Goal: Check status: Check status

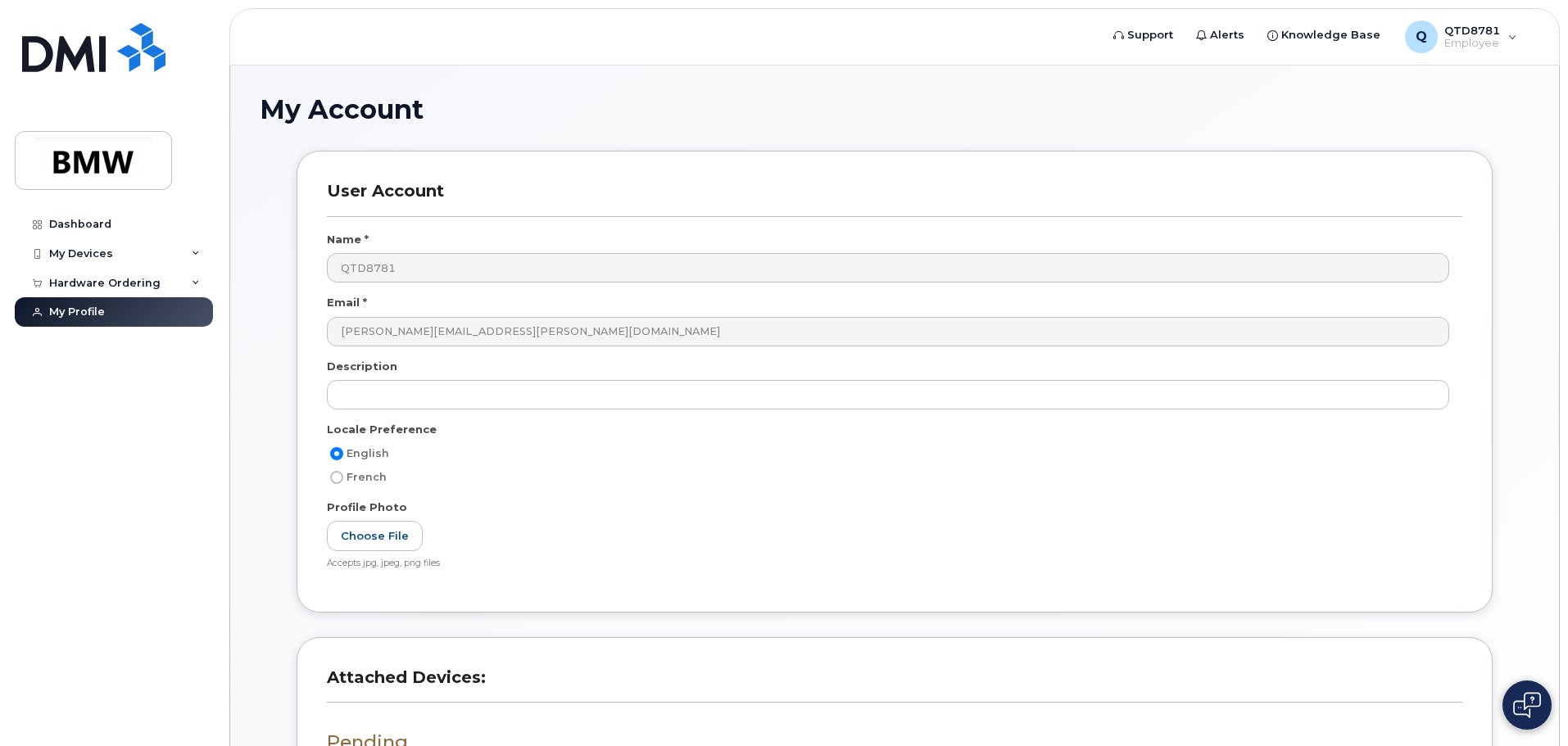
scroll to position [299, 0]
click at [90, 260] on div "My Devices" at bounding box center [114, 254] width 198 height 30
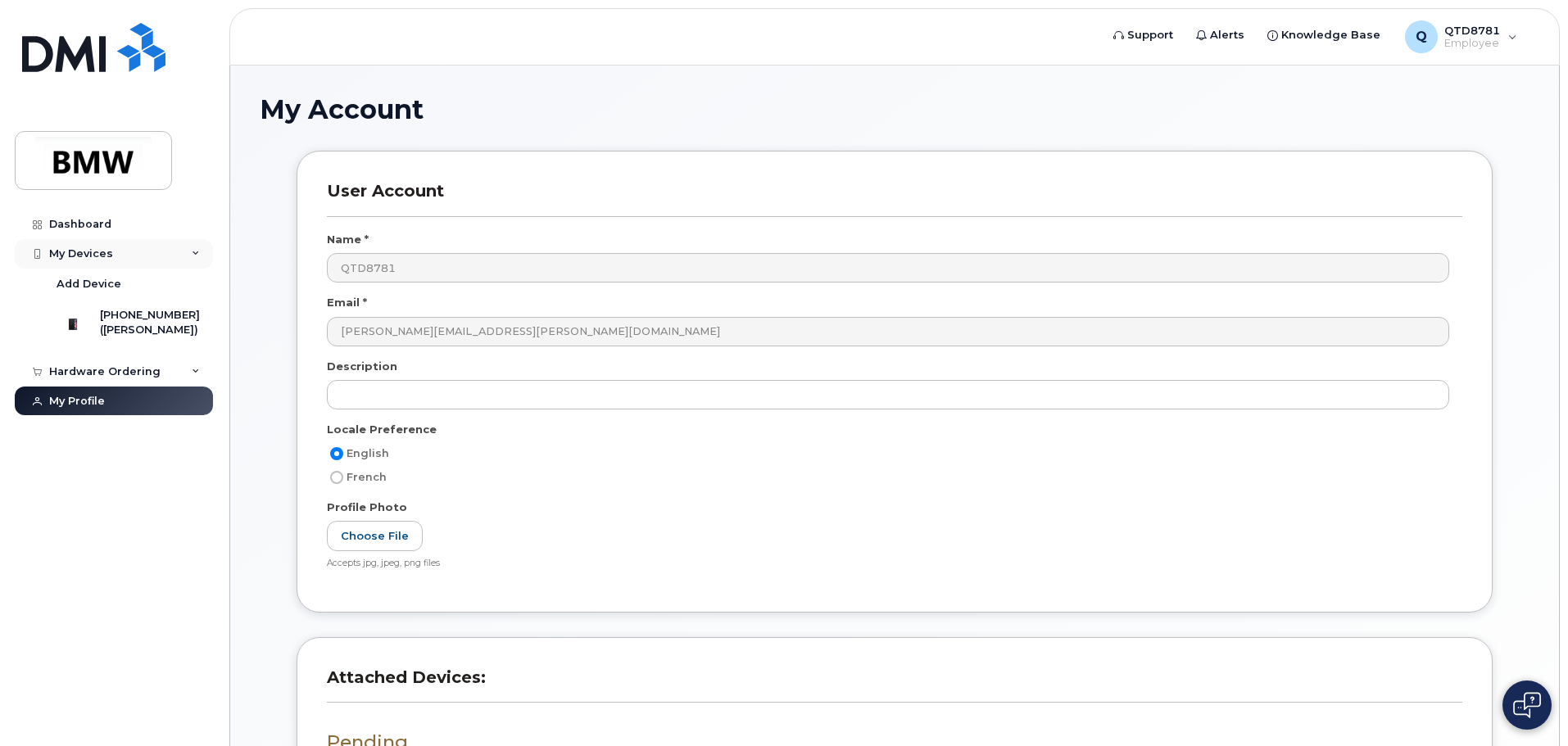
click at [90, 260] on div "My Devices" at bounding box center [114, 254] width 198 height 30
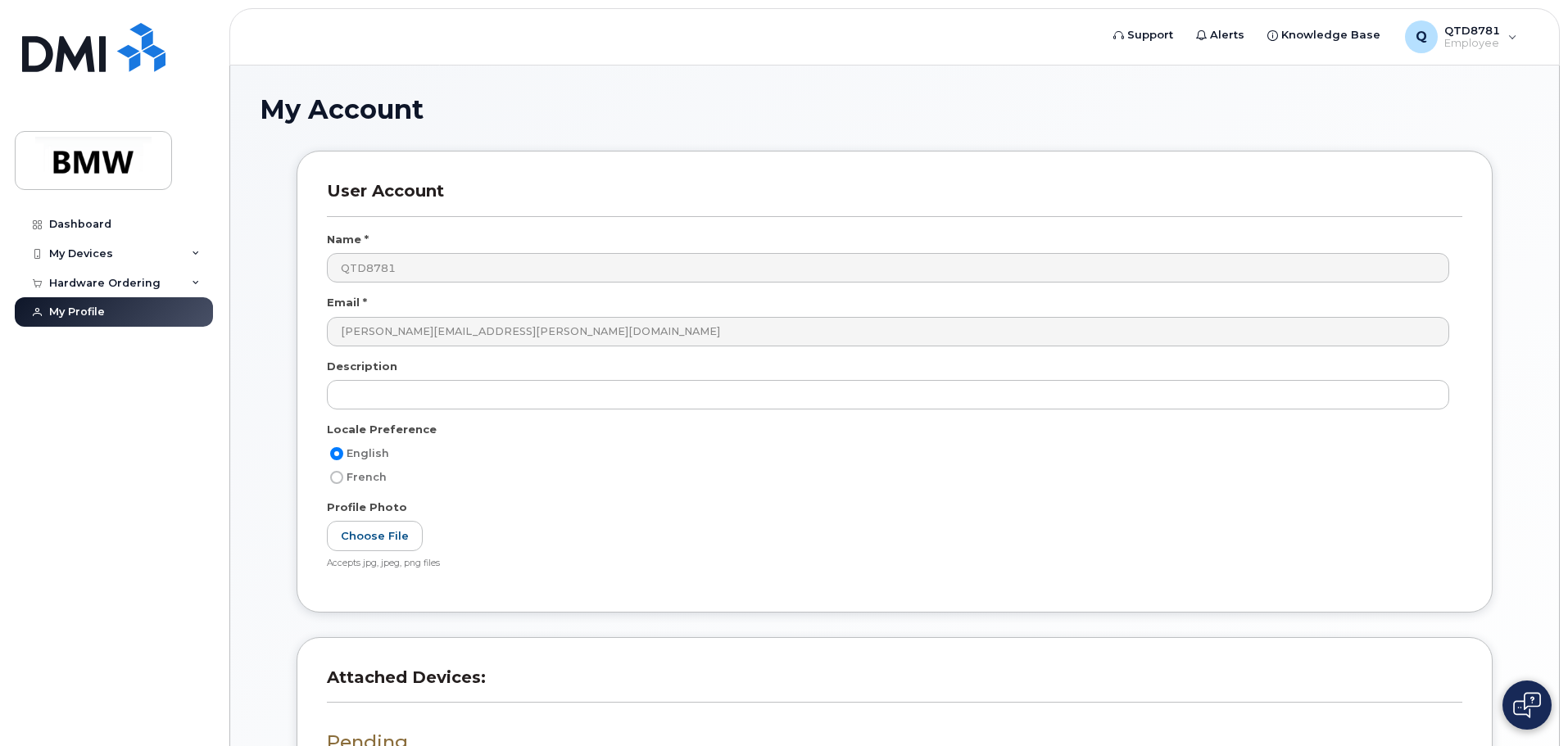
scroll to position [299, 0]
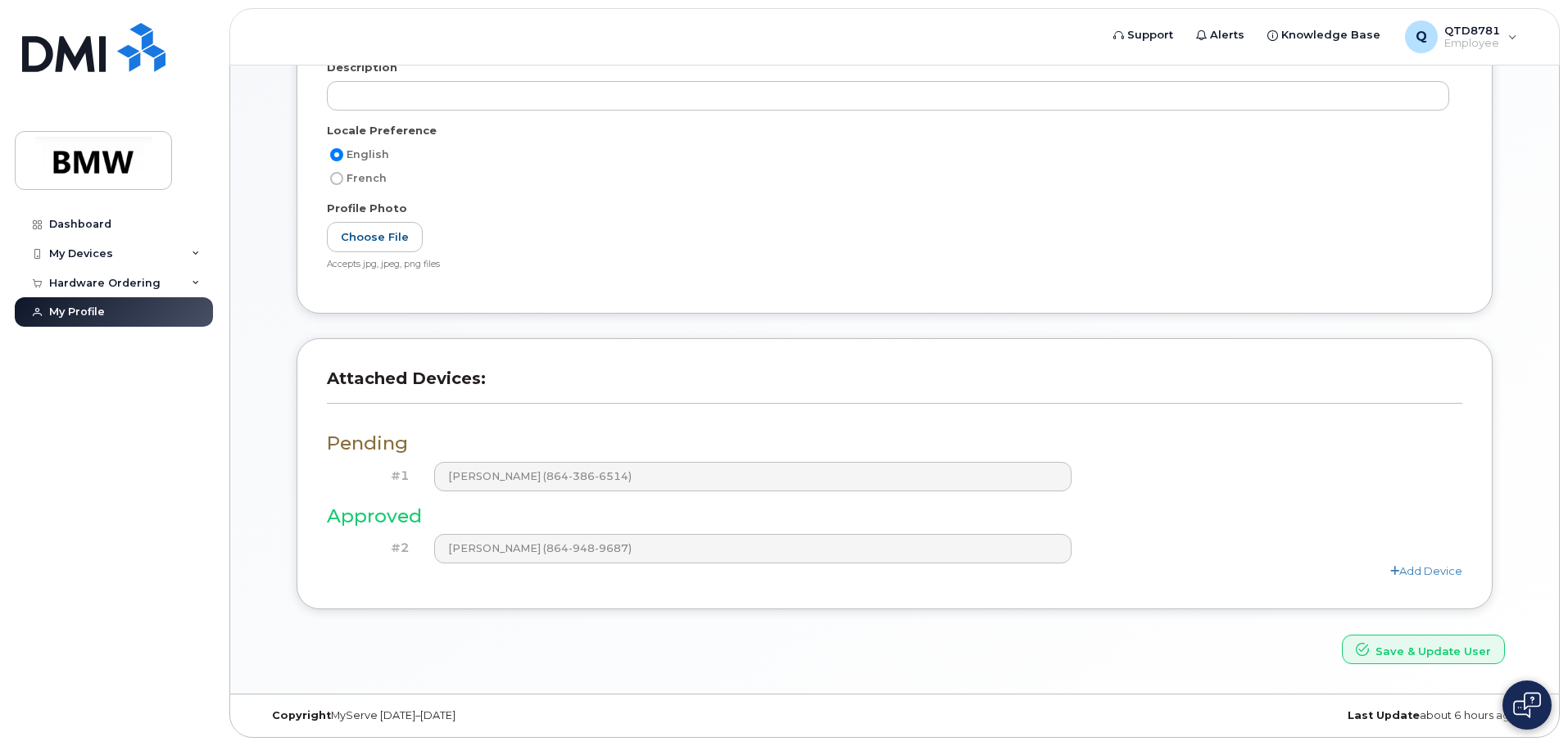
click at [382, 456] on div "Pending #1 [PERSON_NAME] (864-386-6514) Approved #2 [PERSON_NAME] (864-948-9687…" at bounding box center [894, 499] width 1135 height 160
click at [479, 424] on div "Pending #1 [PERSON_NAME] (864-386-6514) Approved #2 [PERSON_NAME] (864-948-9687…" at bounding box center [894, 499] width 1135 height 160
click at [124, 259] on div "My Devices" at bounding box center [114, 254] width 198 height 30
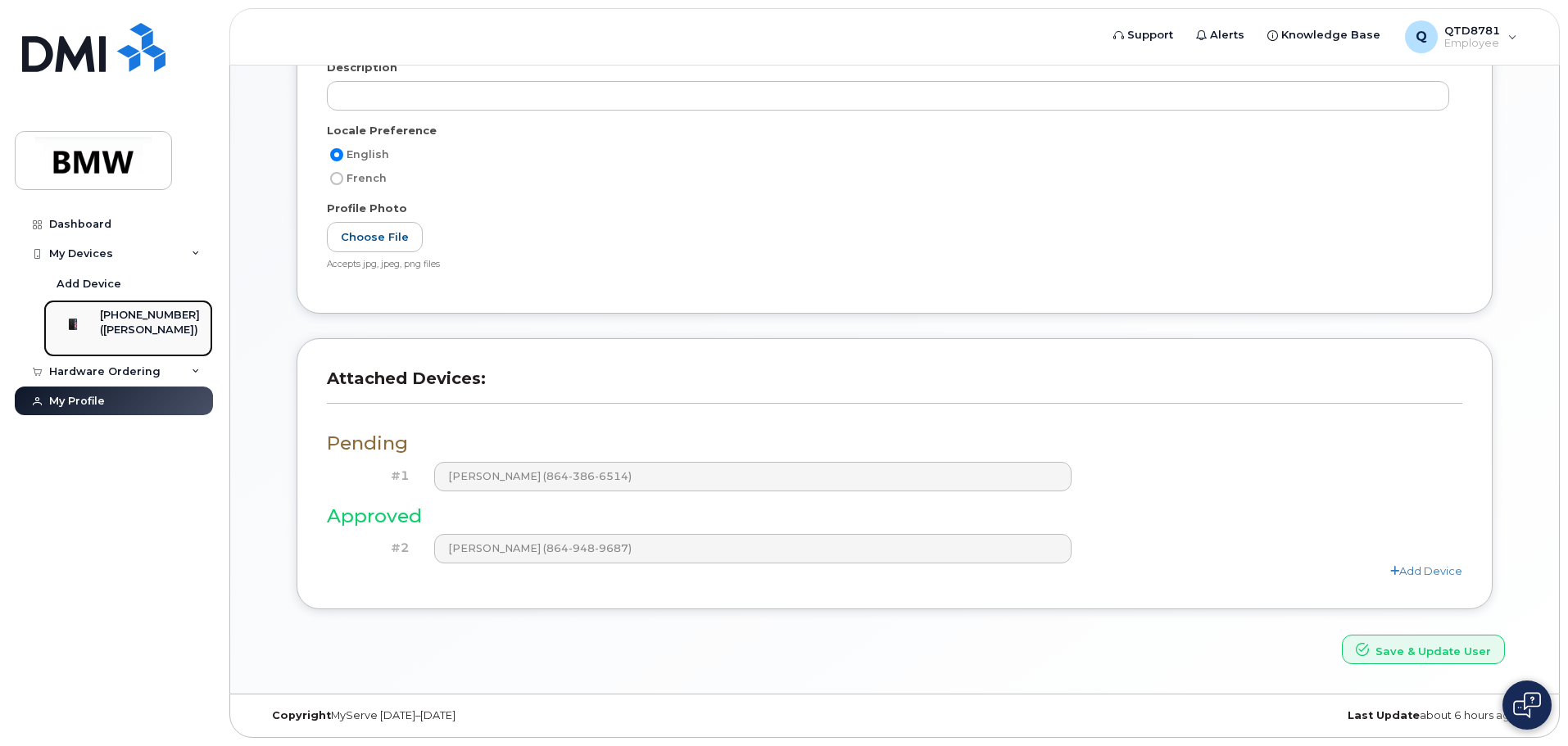
click at [155, 341] on div "[PHONE_NUMBER] ([PERSON_NAME])" at bounding box center [150, 328] width 100 height 41
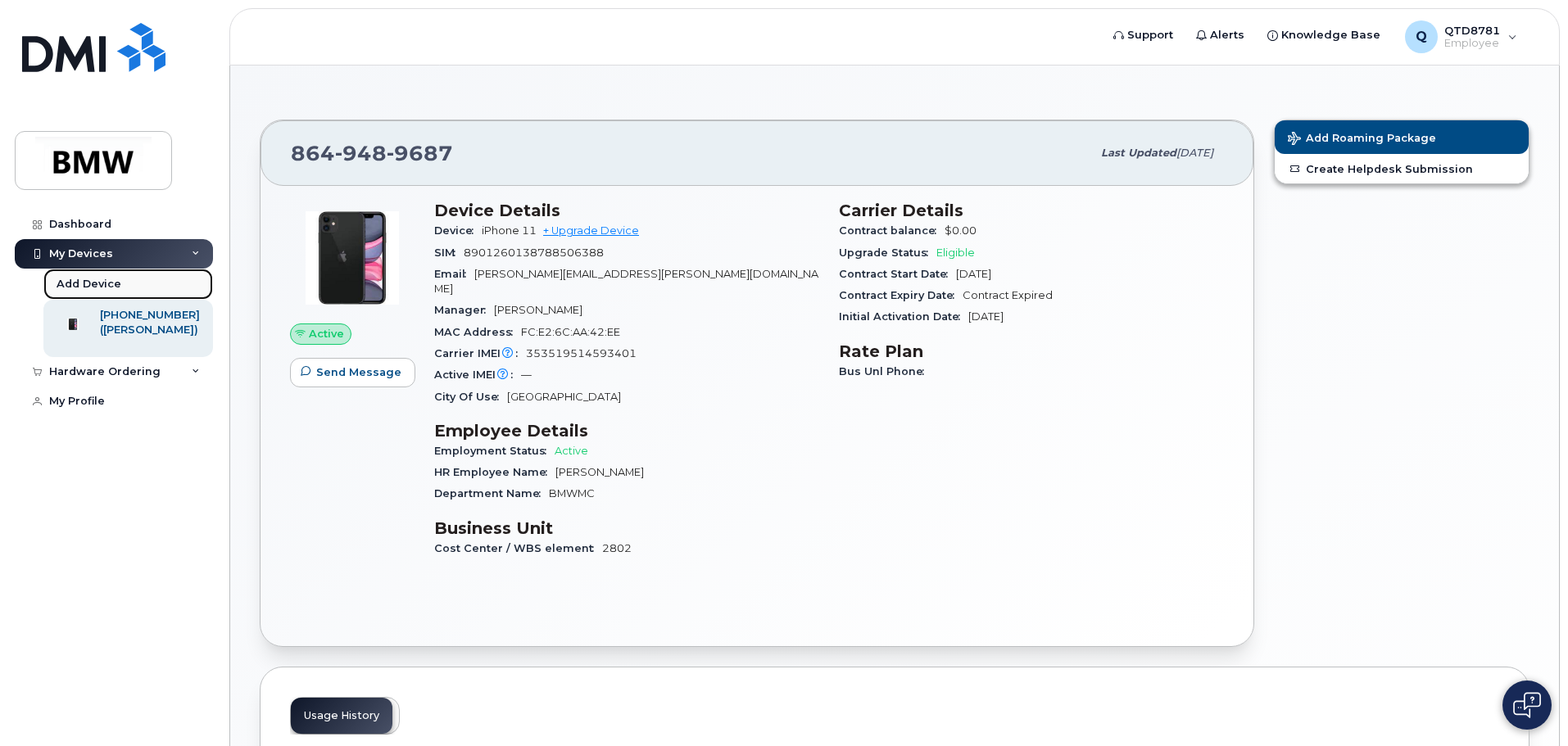
click at [119, 280] on link "Add Device" at bounding box center [128, 285] width 169 height 32
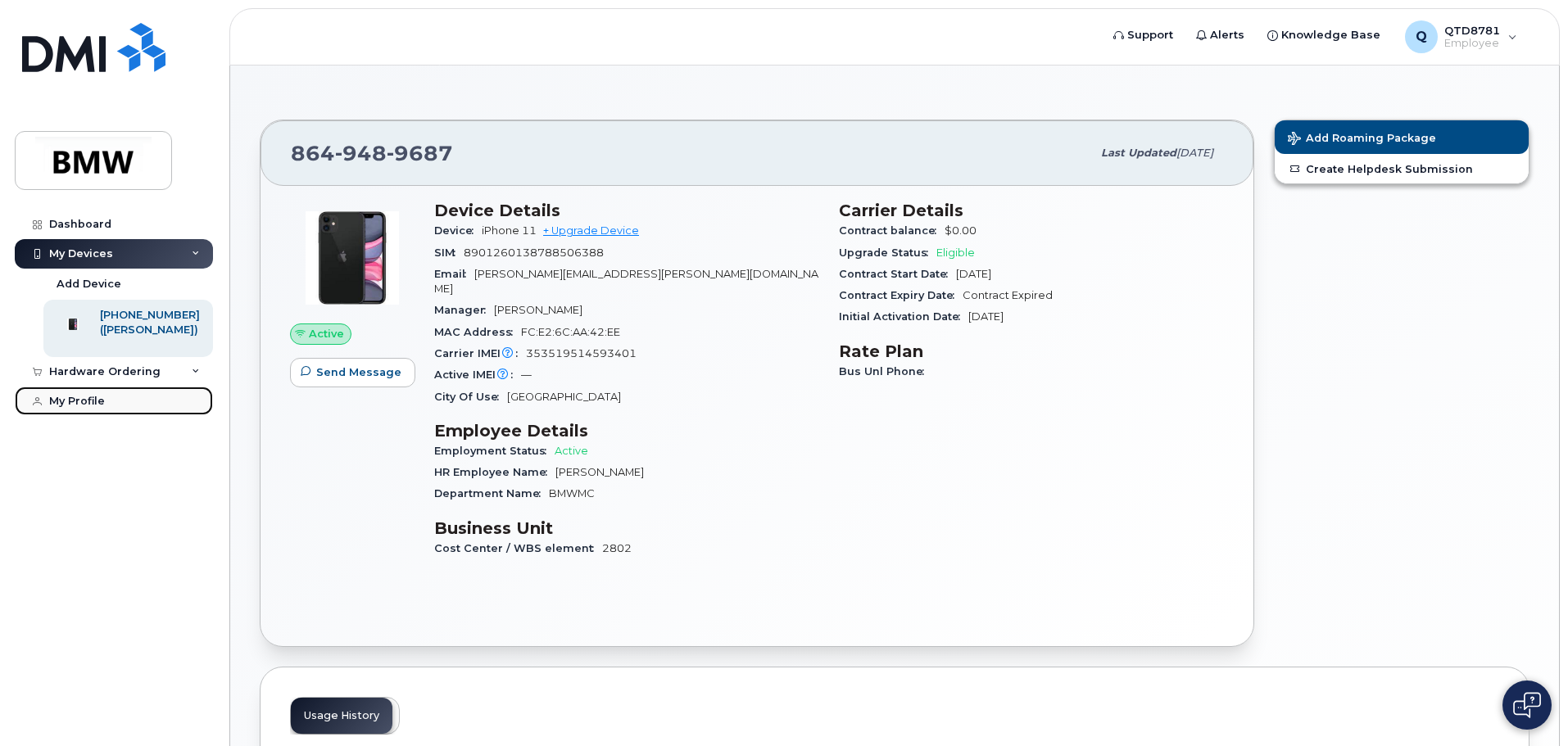
click at [96, 409] on link "My Profile" at bounding box center [114, 401] width 198 height 30
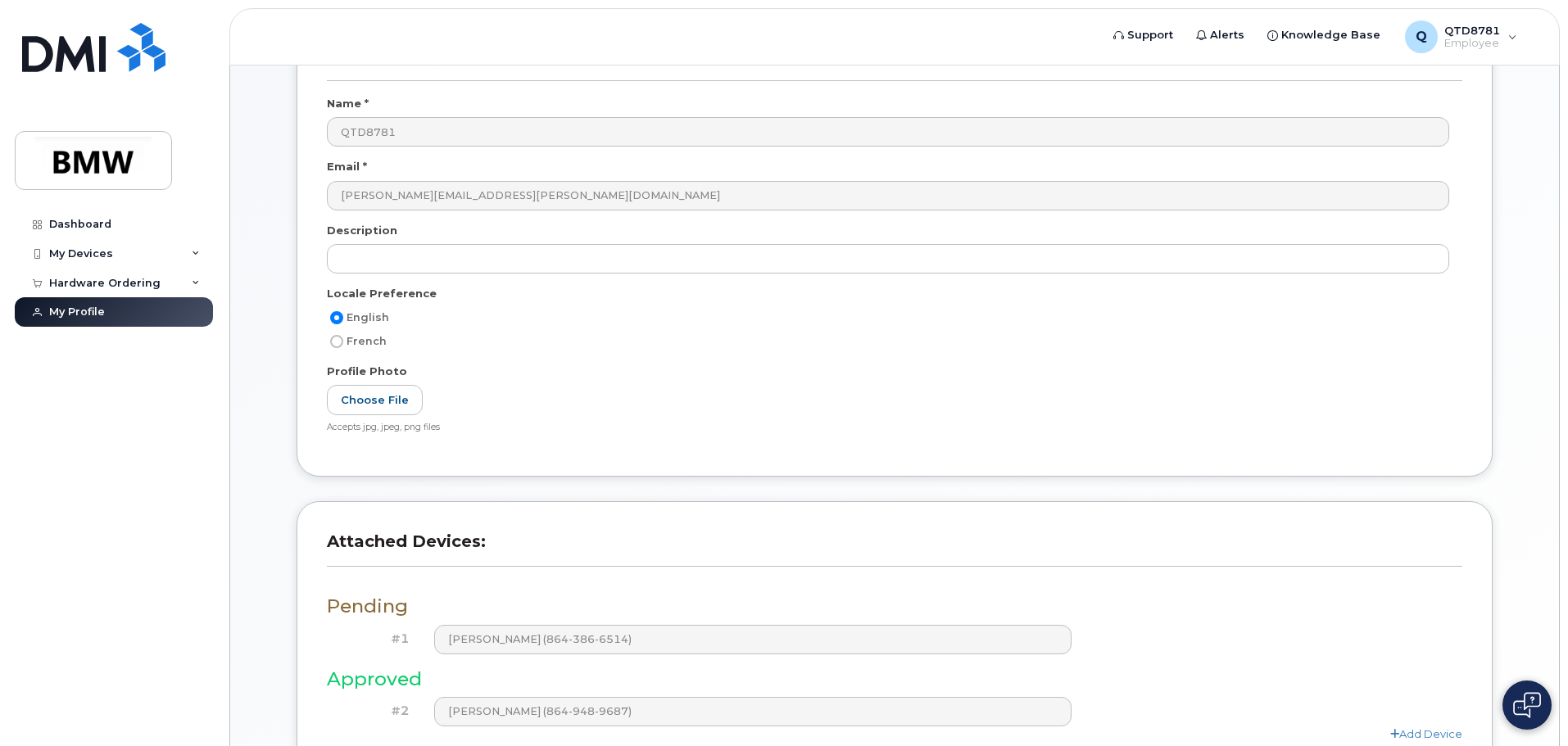
scroll to position [299, 0]
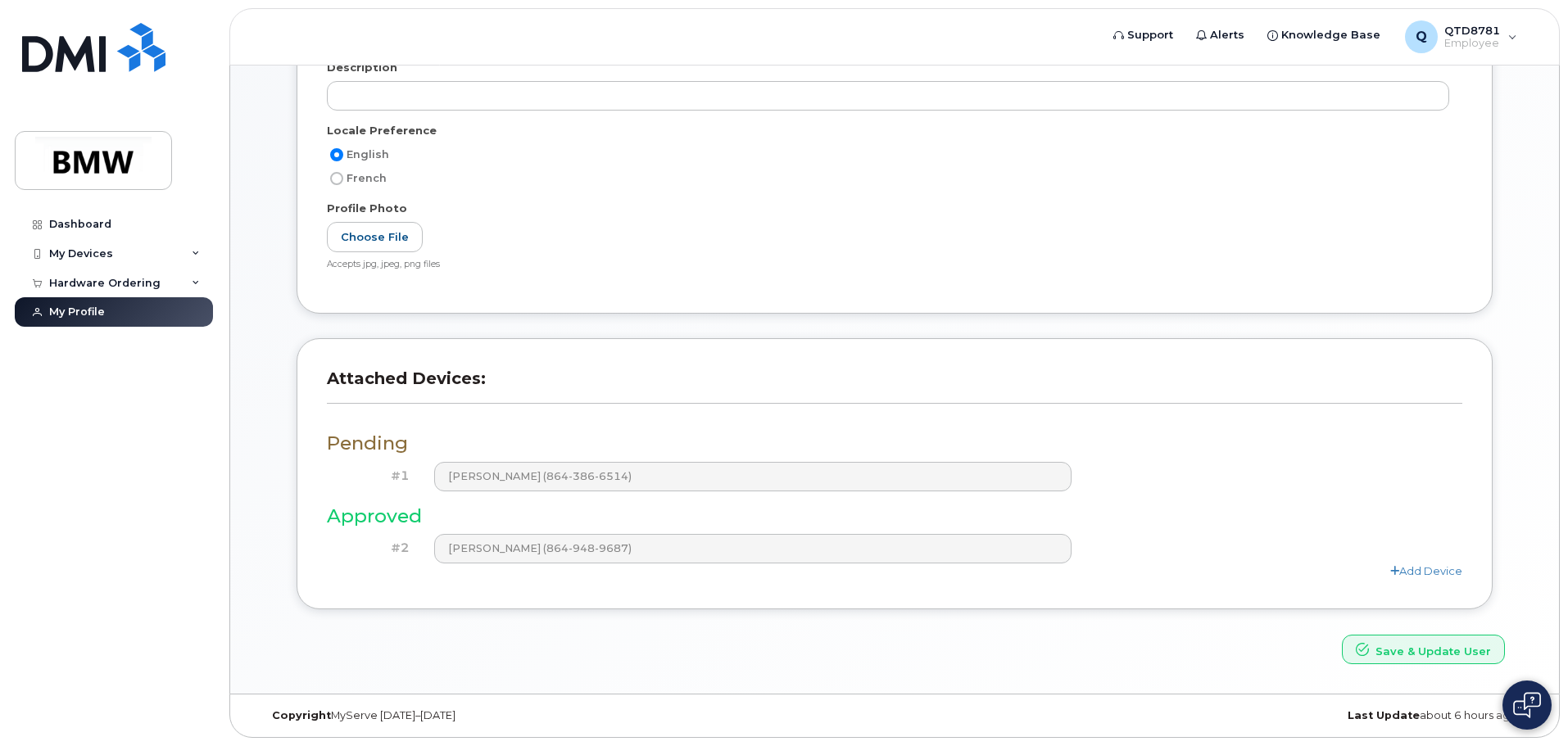
click at [570, 516] on h3 "Approved" at bounding box center [894, 516] width 1135 height 20
click at [564, 502] on div "Pending #1 MeetKumar Patel (864-386-6514) Approved #2 Marie Miller (864-948-968…" at bounding box center [894, 499] width 1135 height 160
click at [557, 499] on div "Pending #1 MeetKumar Patel (864-386-6514) Approved #2 Marie Miller (864-948-968…" at bounding box center [894, 499] width 1135 height 160
click at [564, 451] on h3 "Pending" at bounding box center [894, 443] width 1135 height 20
click at [442, 471] on div "Pending #1 MeetKumar Patel (864-386-6514) Approved #2 Marie Miller (864-948-968…" at bounding box center [894, 499] width 1135 height 160
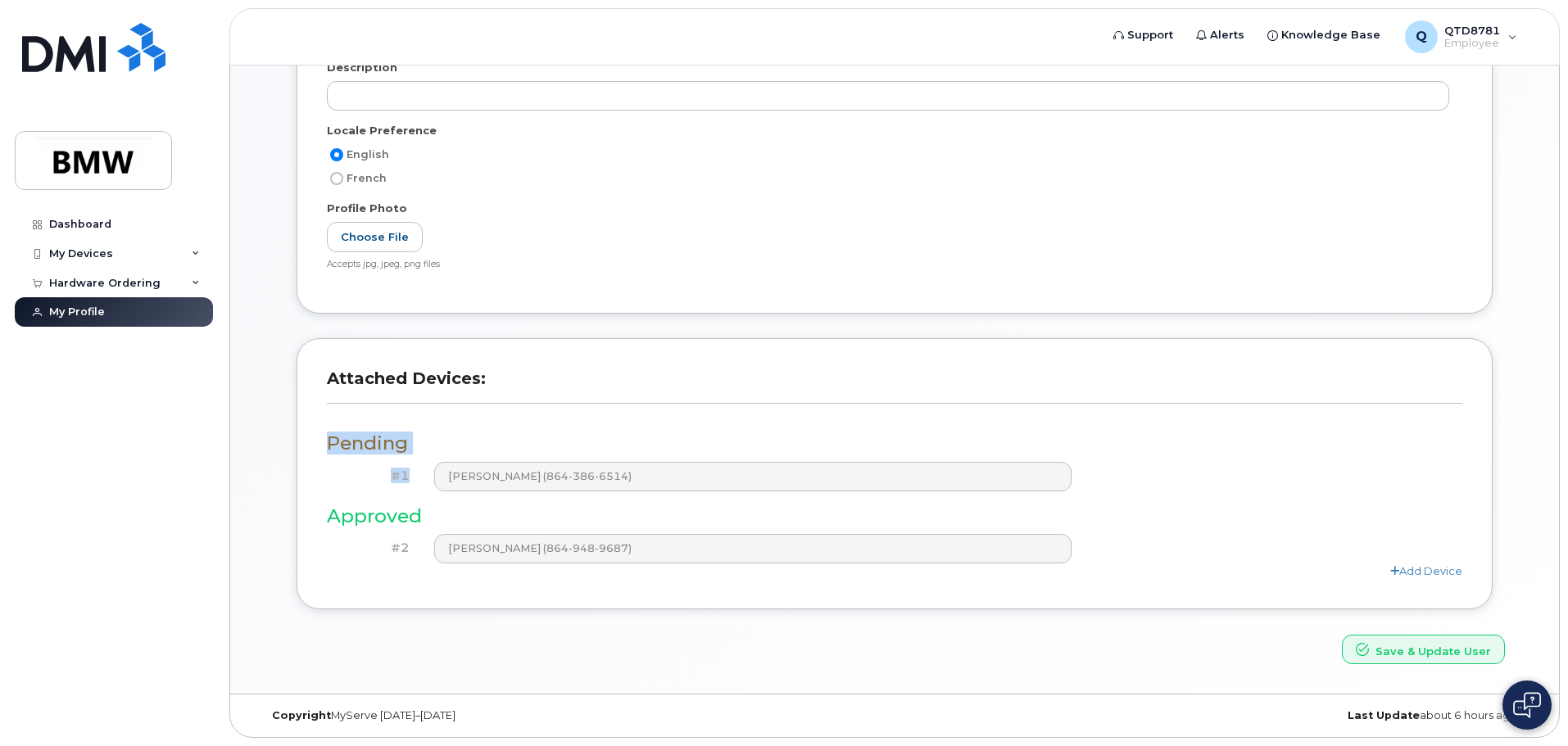
click at [456, 430] on div "Pending #1 MeetKumar Patel (864-386-6514) Approved #2 Marie Miller (864-948-968…" at bounding box center [894, 499] width 1135 height 160
click at [455, 433] on div "Pending #1 MeetKumar Patel (864-386-6514) Approved #2 Marie Miller (864-948-968…" at bounding box center [894, 499] width 1135 height 160
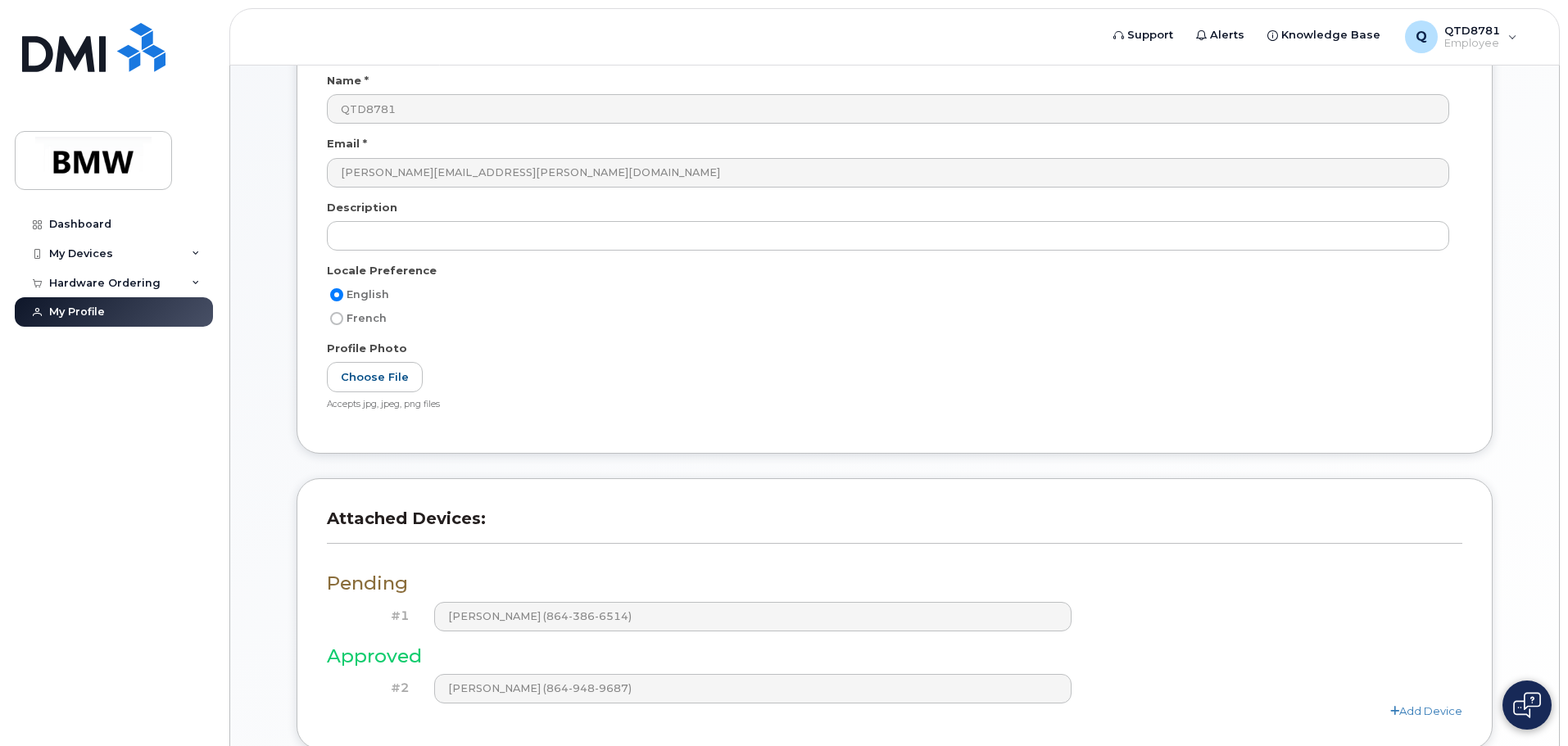
scroll to position [0, 0]
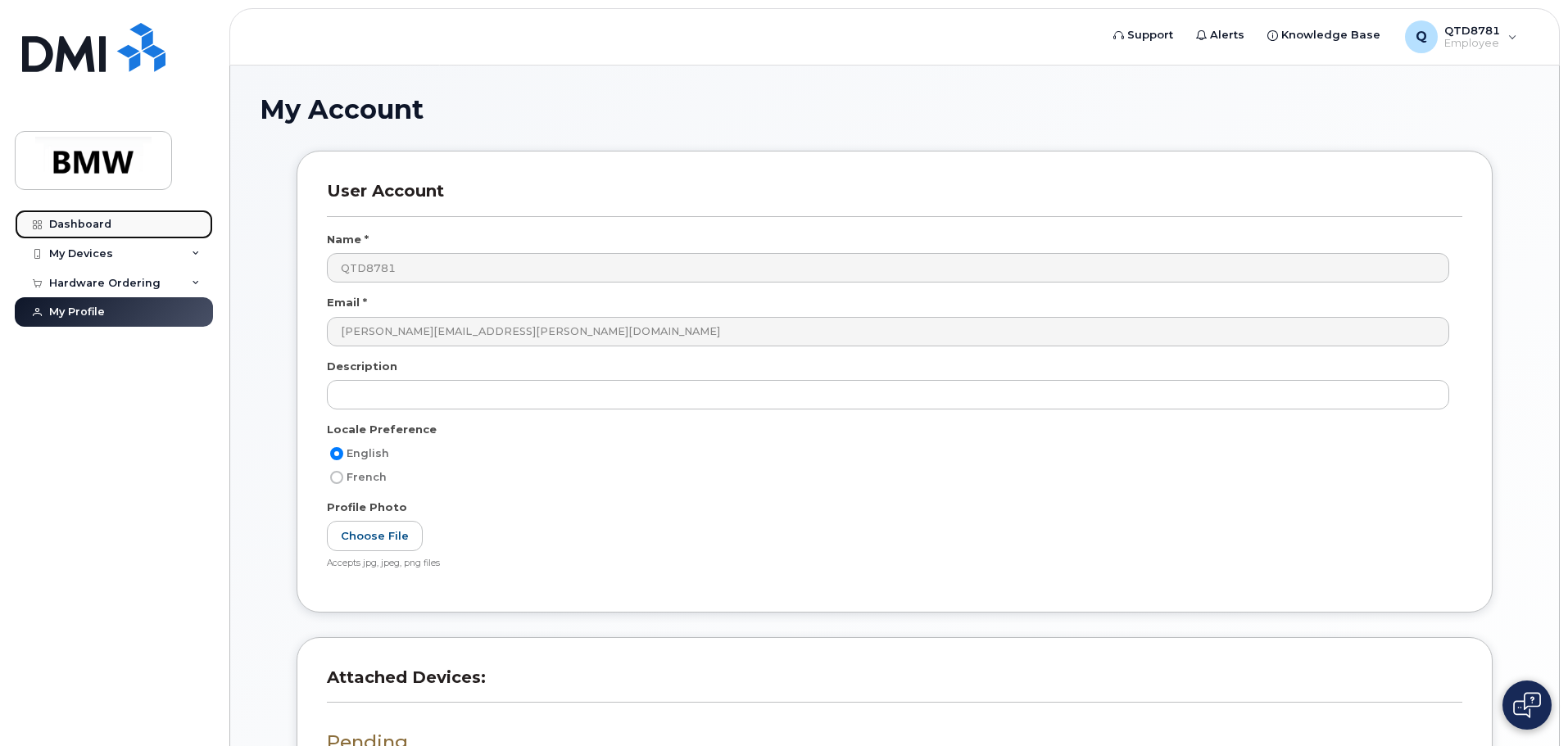
click at [96, 214] on link "Dashboard" at bounding box center [114, 224] width 198 height 30
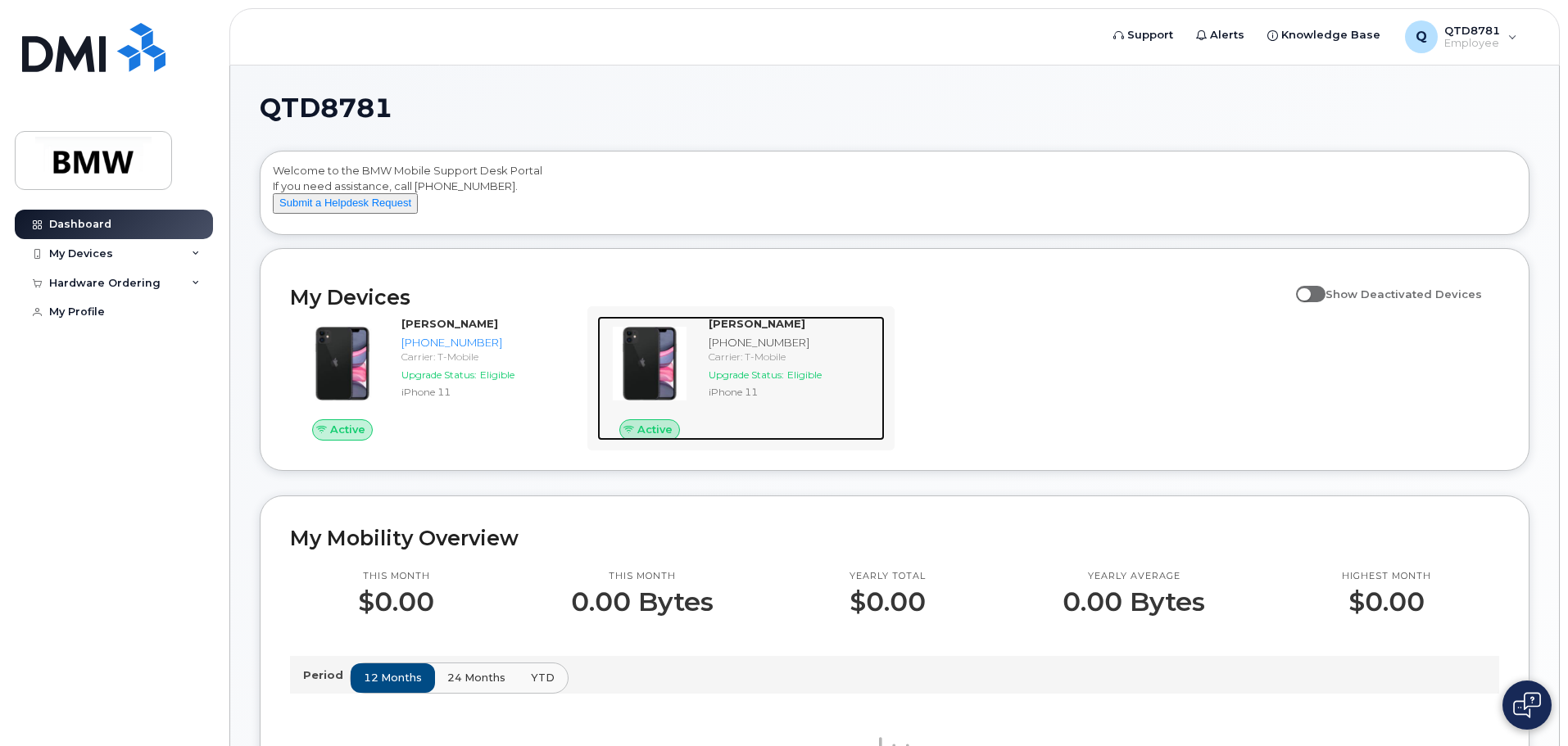
click at [768, 381] on span "Upgrade Status:" at bounding box center [746, 375] width 75 height 12
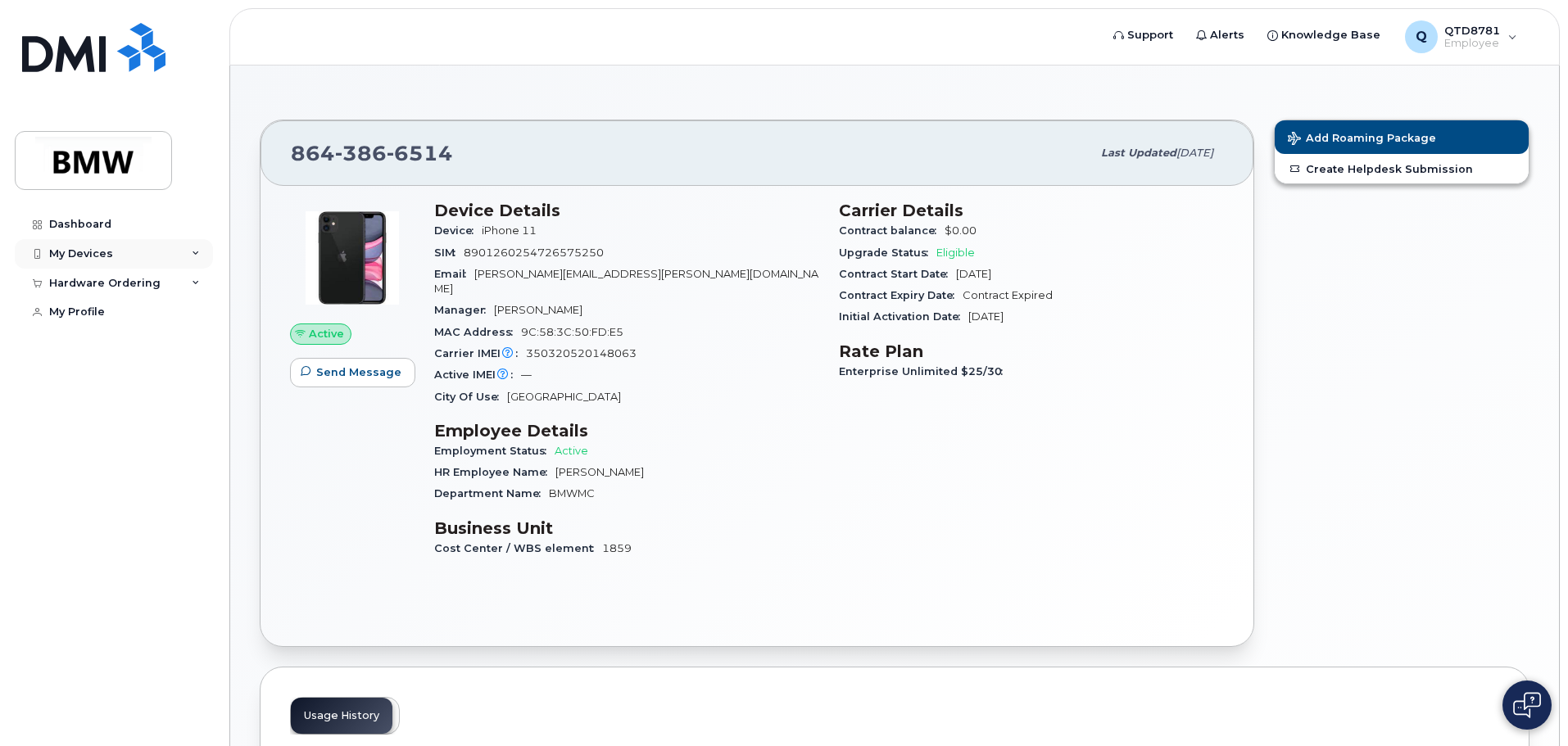
click at [140, 258] on div "My Devices" at bounding box center [114, 254] width 198 height 30
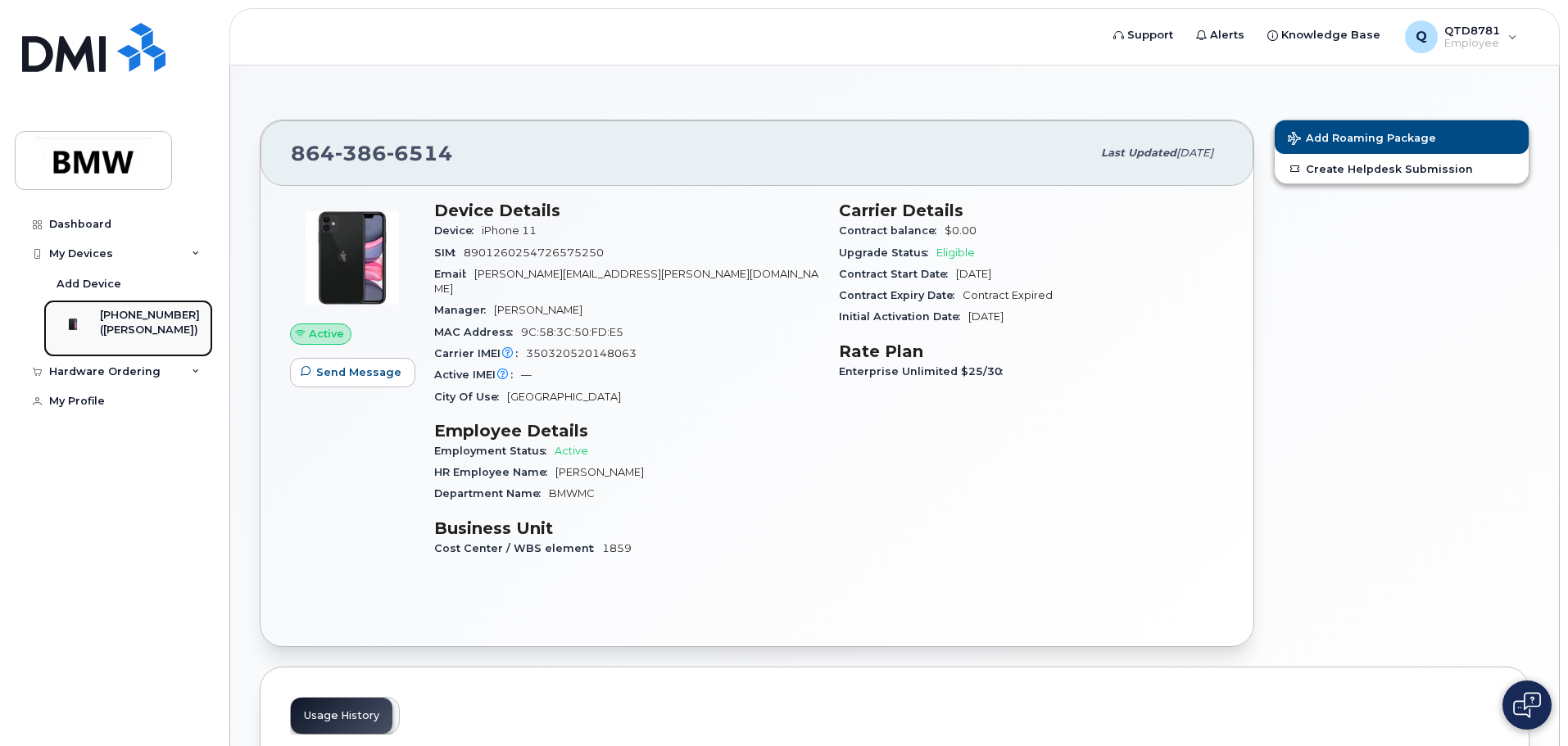
click at [125, 322] on div "[PHONE_NUMBER]" at bounding box center [150, 315] width 100 height 15
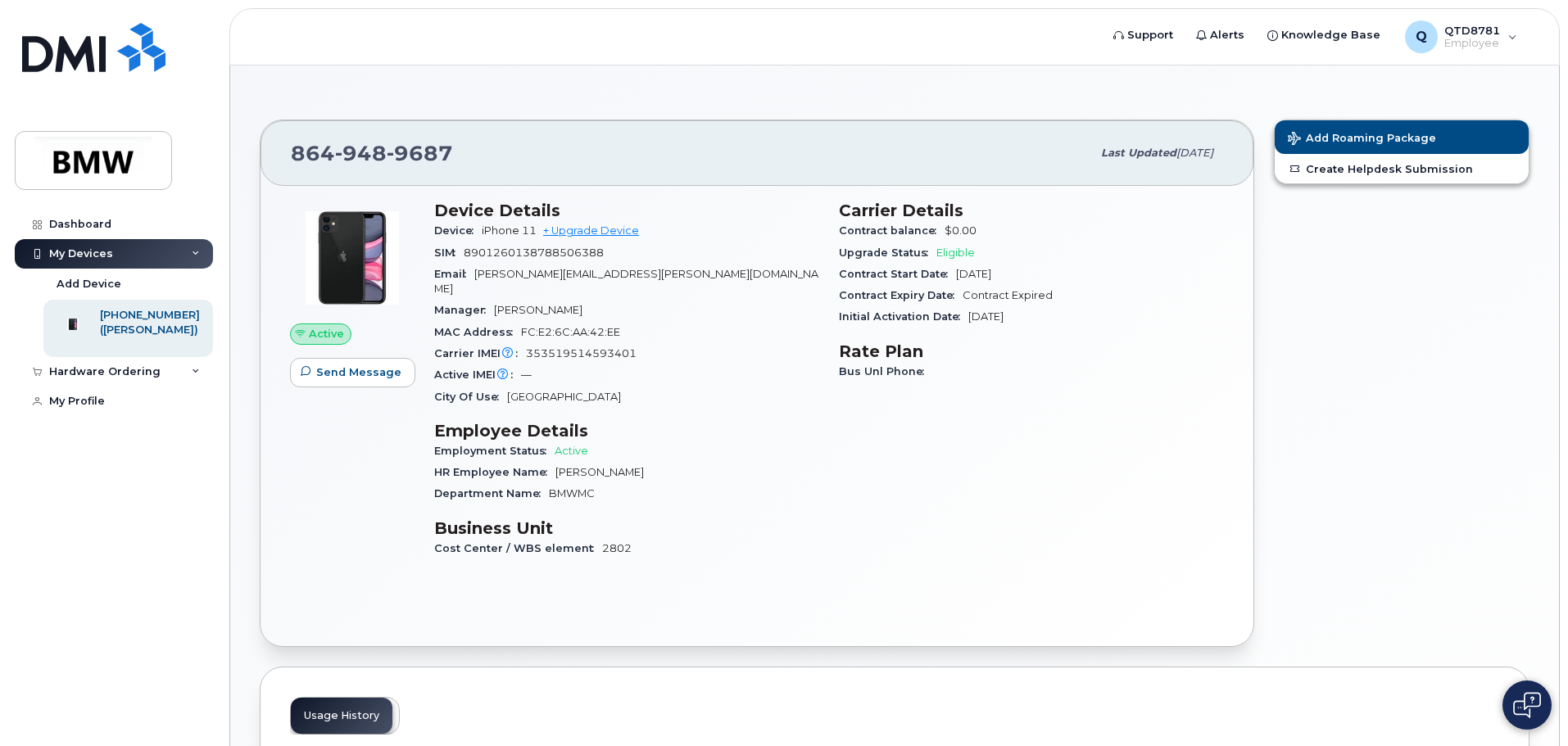
drag, startPoint x: 640, startPoint y: 532, endPoint x: 655, endPoint y: 529, distance: 15.3
click at [655, 538] on div "Cost Center / WBS element 2802" at bounding box center [626, 549] width 385 height 21
click at [120, 226] on link "Dashboard" at bounding box center [114, 224] width 198 height 30
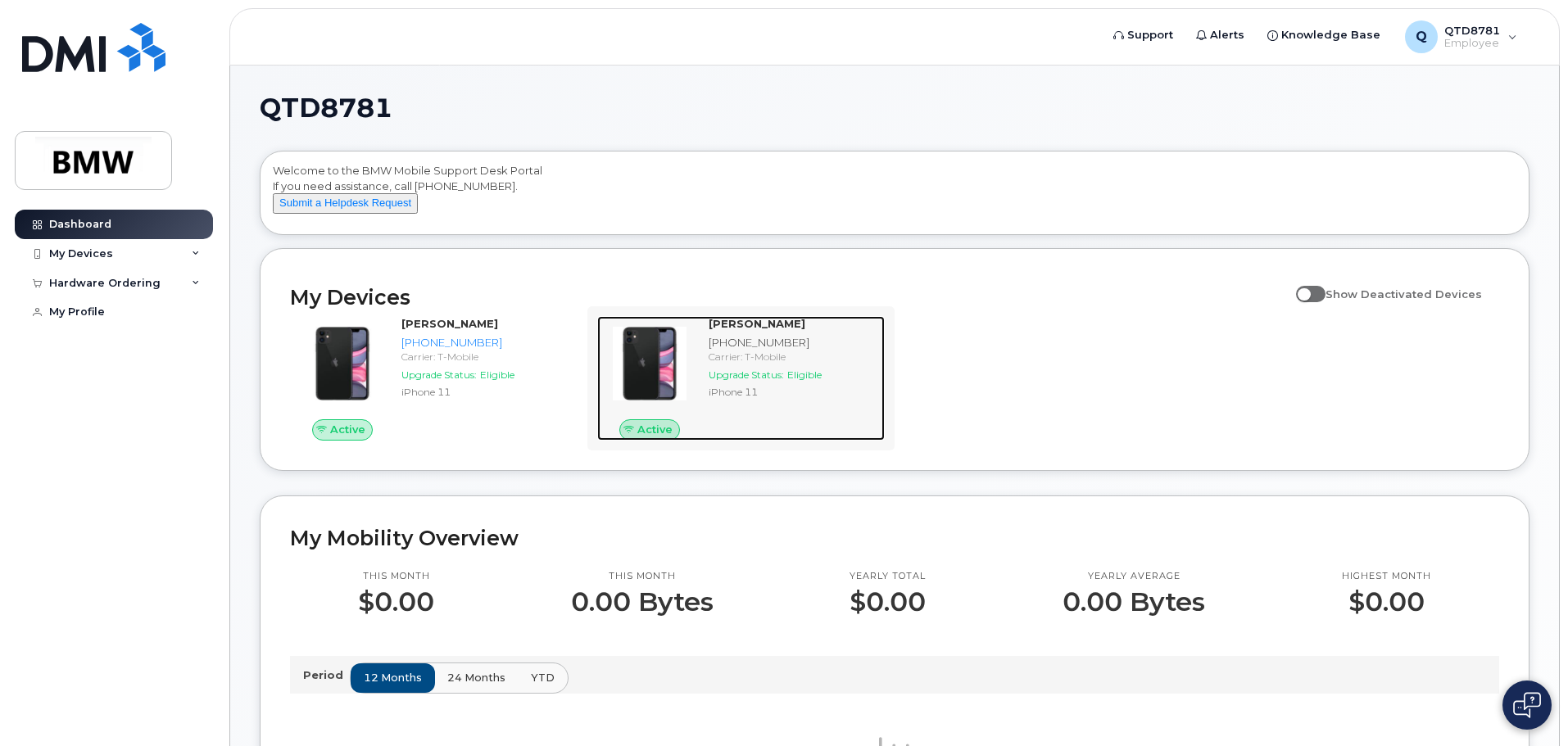
click at [859, 399] on div "iPhone 11" at bounding box center [792, 392] width 169 height 14
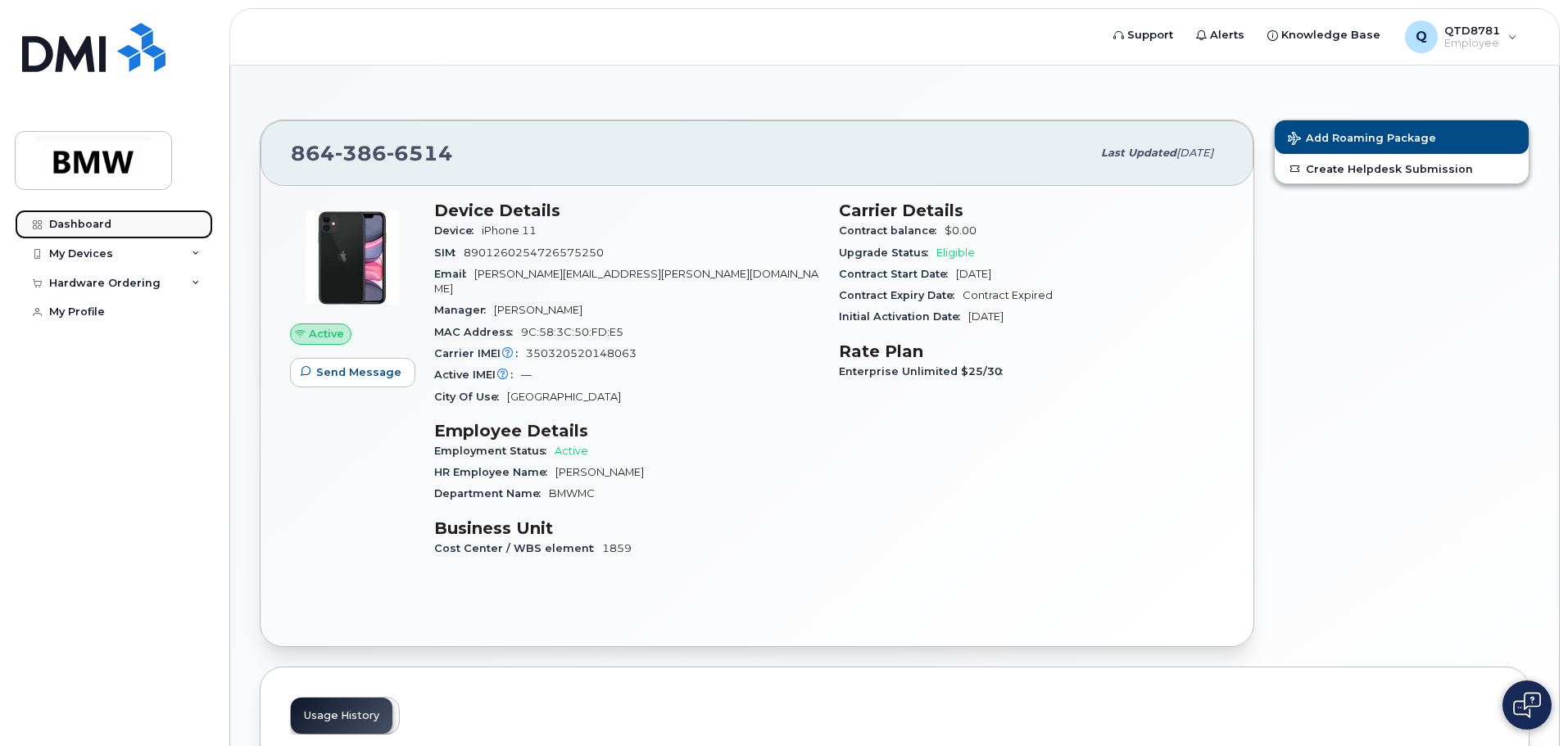
click at [89, 218] on div "Dashboard" at bounding box center [80, 224] width 62 height 13
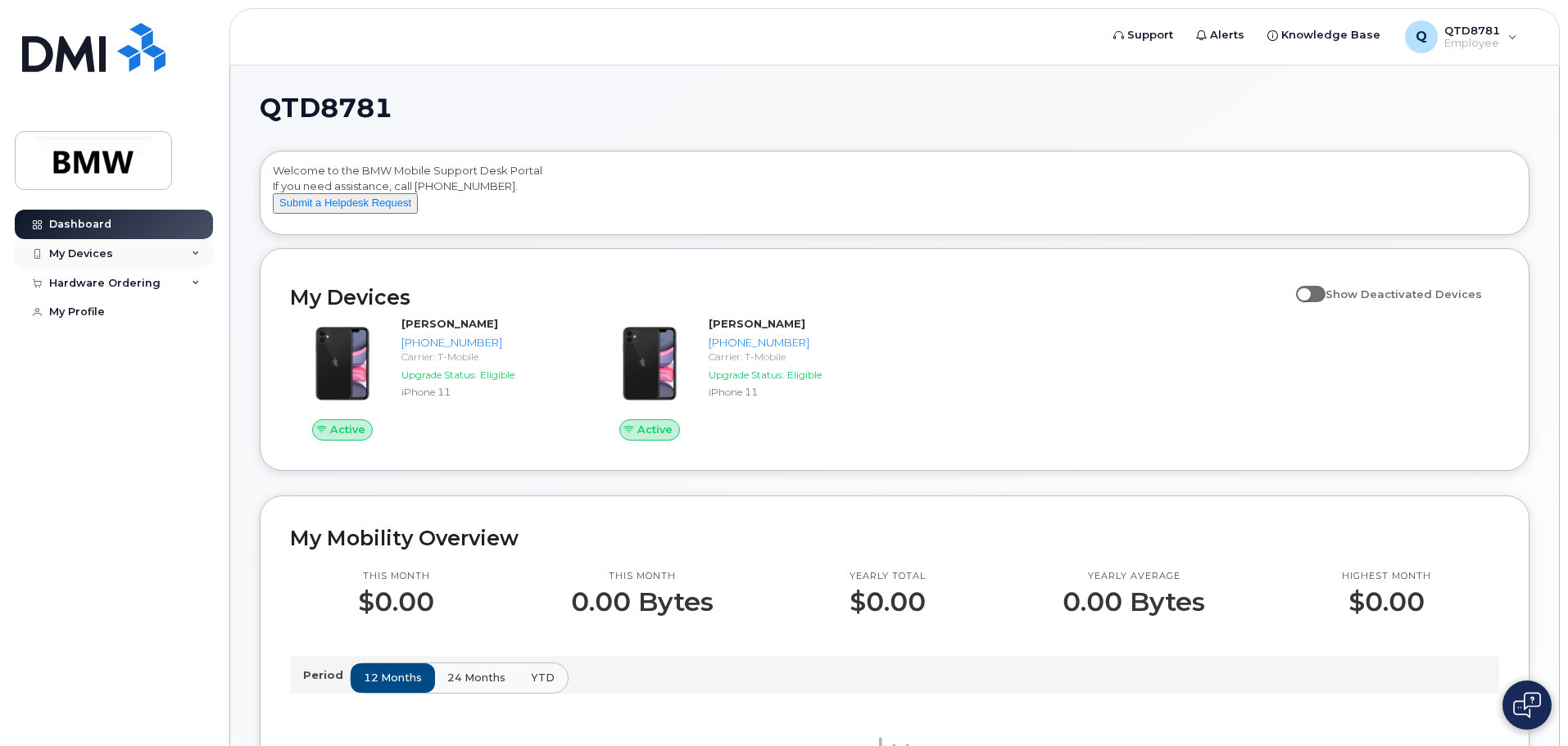
click at [151, 267] on div "My Devices" at bounding box center [114, 254] width 198 height 30
click at [131, 258] on div "My Devices" at bounding box center [114, 254] width 198 height 30
click at [131, 257] on div "My Devices" at bounding box center [114, 254] width 198 height 30
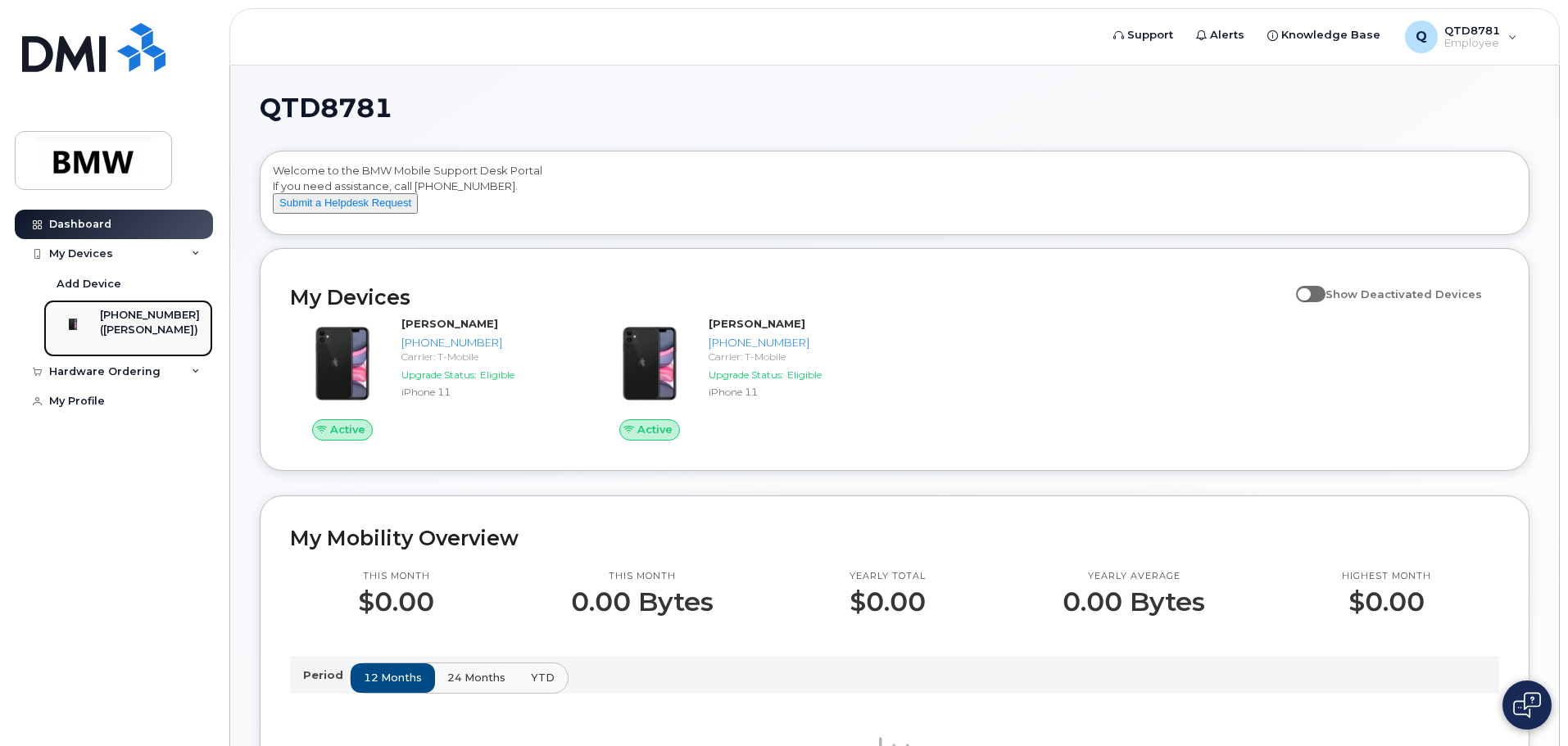
click at [126, 305] on link "864-948-9687 (Marie Miller)" at bounding box center [128, 328] width 169 height 57
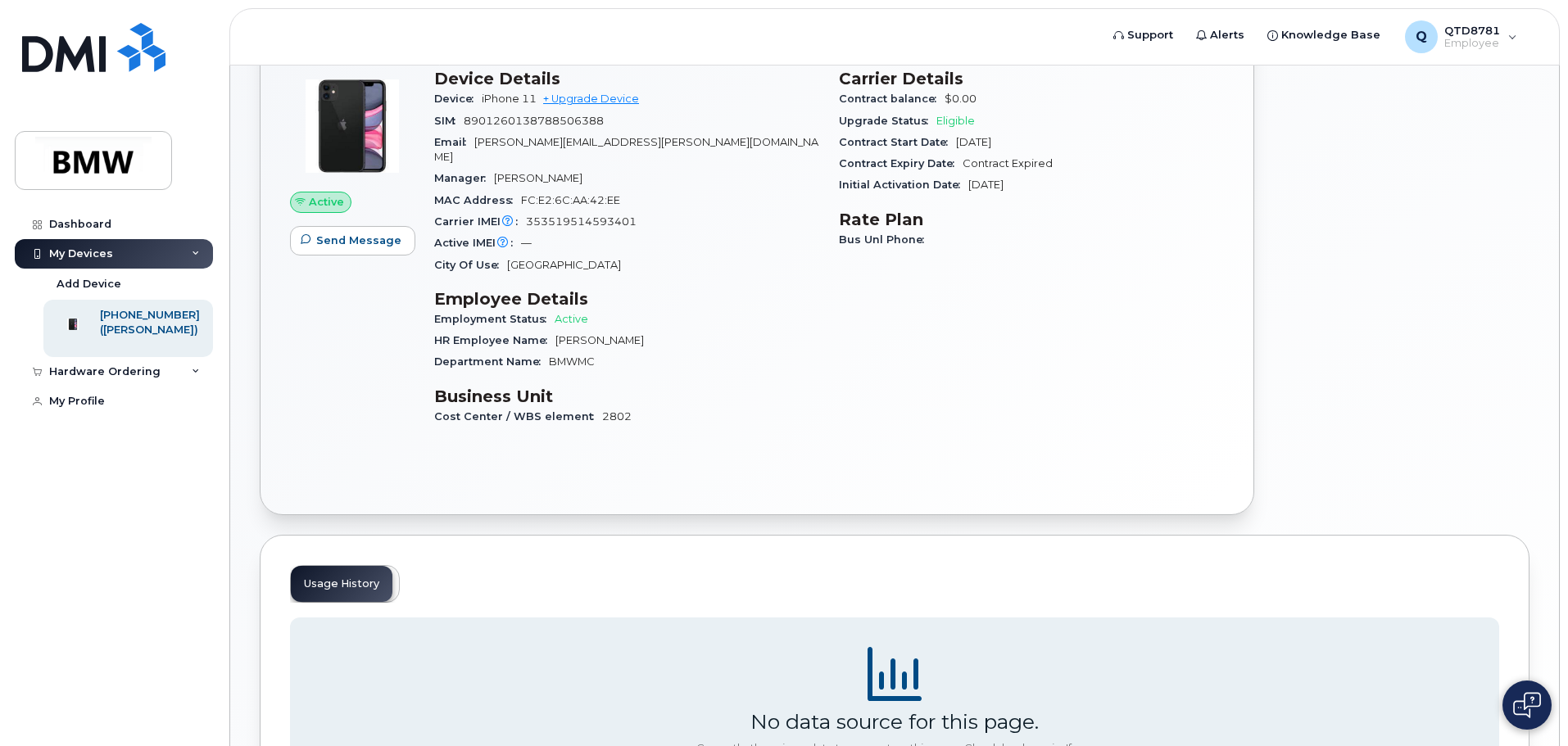
scroll to position [49, 0]
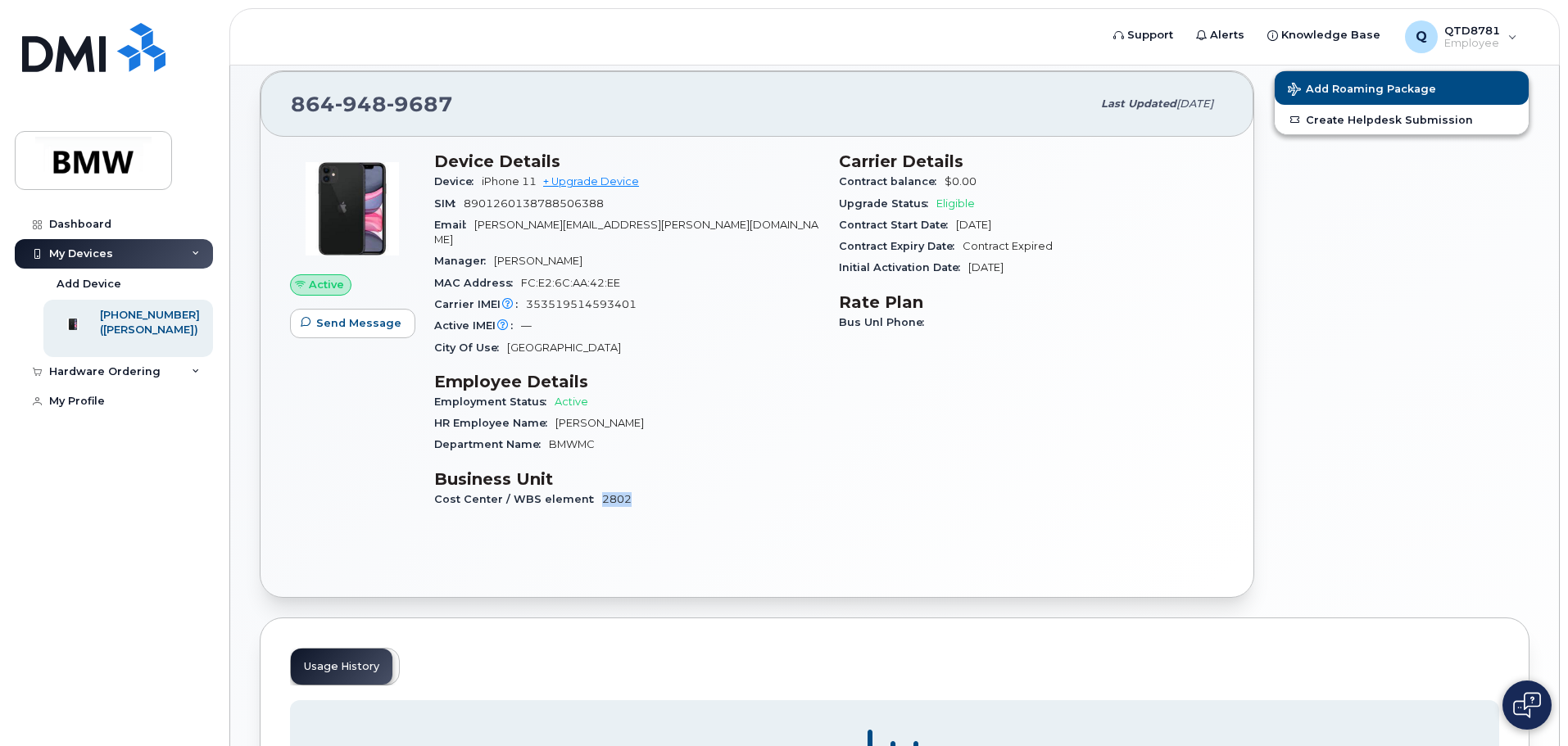
drag, startPoint x: 621, startPoint y: 483, endPoint x: 592, endPoint y: 484, distance: 29.0
click at [592, 489] on div "Cost Center / WBS element 2802" at bounding box center [626, 500] width 385 height 21
drag, startPoint x: 562, startPoint y: 250, endPoint x: 494, endPoint y: 255, distance: 68.2
click at [494, 255] on div "Manager Kevin Wilson" at bounding box center [626, 261] width 385 height 21
click at [579, 251] on div "Manager Kevin Wilson" at bounding box center [626, 261] width 385 height 21
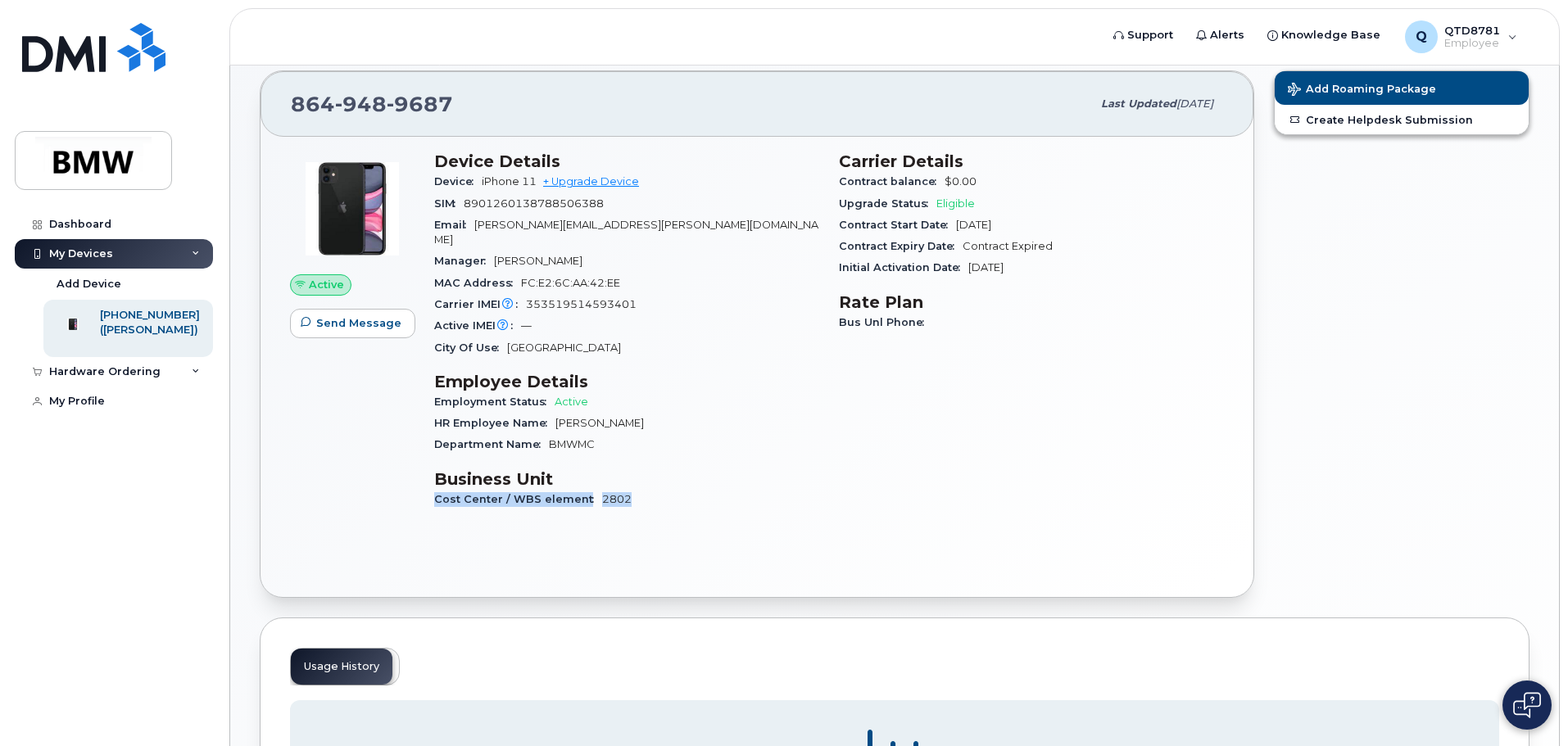
drag, startPoint x: 627, startPoint y: 483, endPoint x: 629, endPoint y: 444, distance: 39.1
click at [629, 444] on div "Device Details Device iPhone 11 + Upgrade Device SIM 8901260138788506388 Email …" at bounding box center [627, 337] width 405 height 392
click at [629, 489] on div "Cost Center / WBS element 2802" at bounding box center [626, 500] width 385 height 21
